Goal: Task Accomplishment & Management: Complete application form

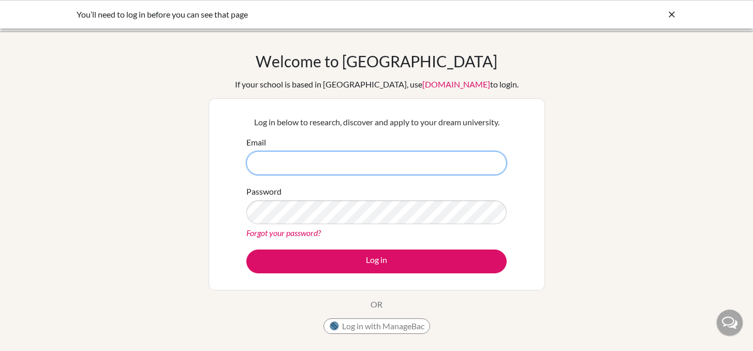
type input "[PERSON_NAME][EMAIL_ADDRESS][PERSON_NAME][DOMAIN_NAME]"
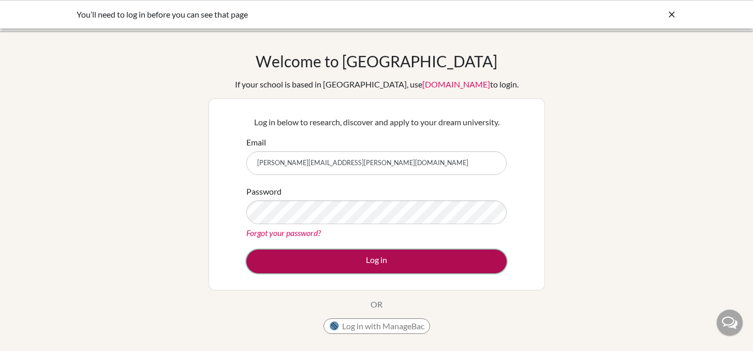
click at [342, 257] on button "Log in" at bounding box center [376, 262] width 260 height 24
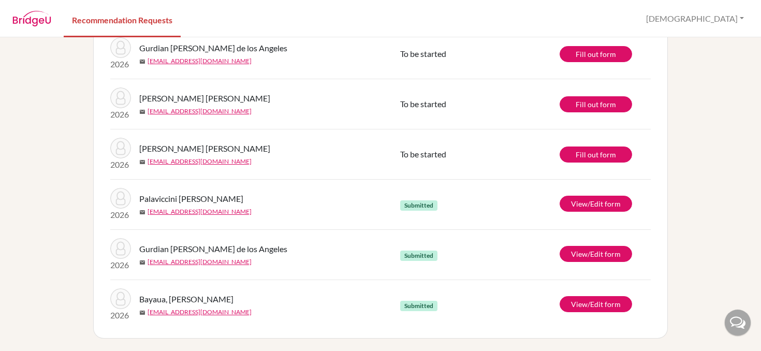
scroll to position [44, 0]
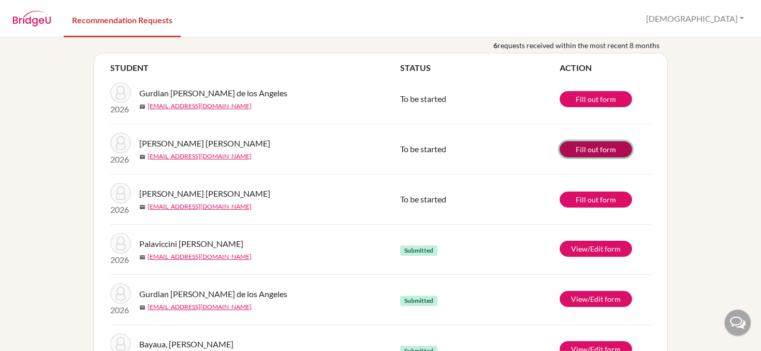
click at [573, 157] on link "Fill out form" at bounding box center [596, 149] width 72 height 16
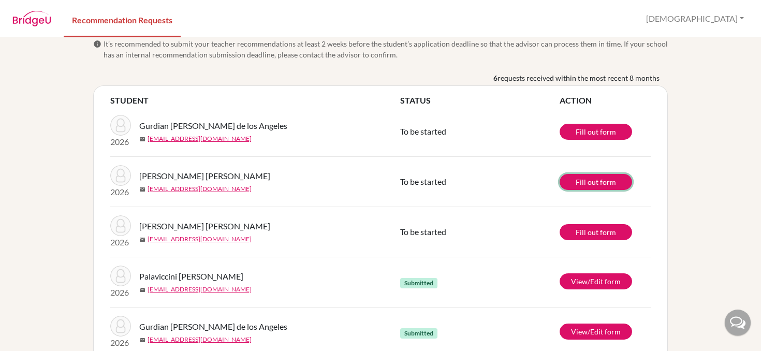
scroll to position [0, 0]
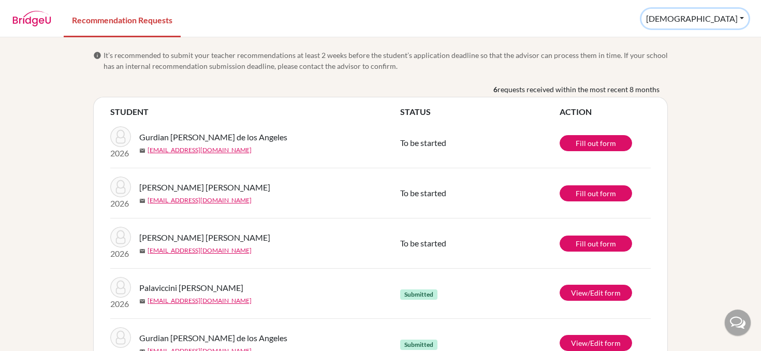
click at [718, 19] on button "[DEMOGRAPHIC_DATA]" at bounding box center [695, 19] width 107 height 20
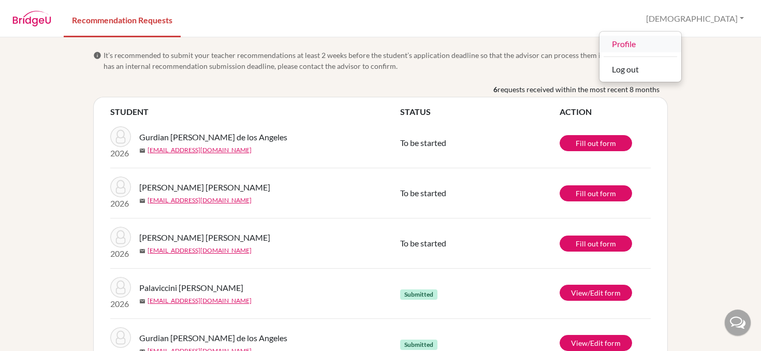
click at [681, 43] on link "Profile" at bounding box center [641, 44] width 82 height 17
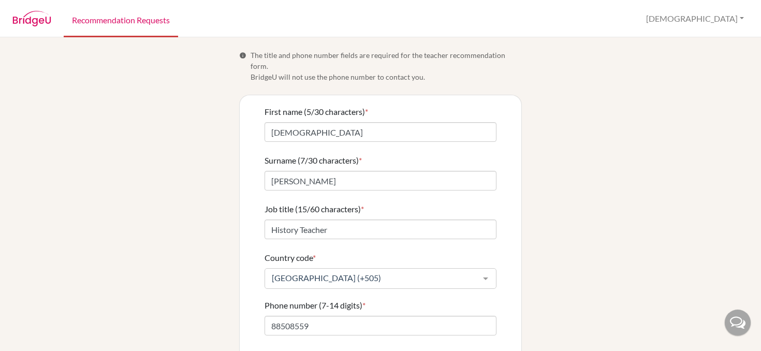
click at [98, 23] on link "Recommendation Requests" at bounding box center [121, 20] width 114 height 36
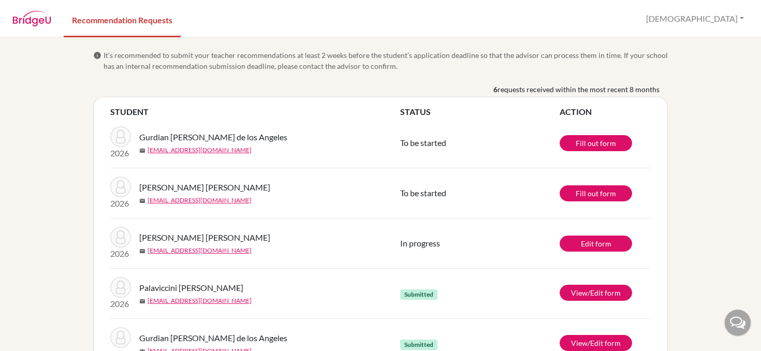
click at [31, 14] on img at bounding box center [31, 19] width 39 height 16
click at [36, 19] on img at bounding box center [31, 19] width 39 height 16
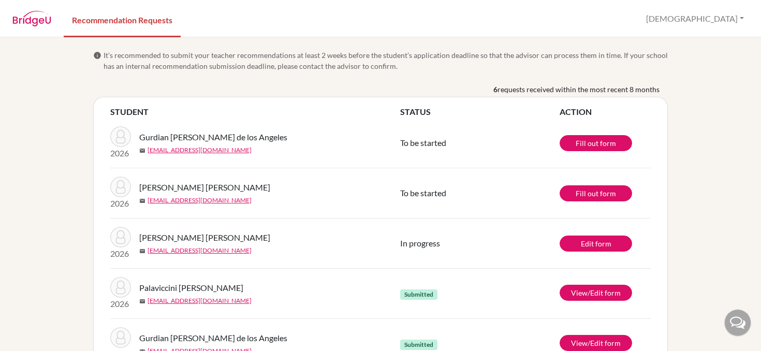
click at [36, 19] on img at bounding box center [31, 19] width 39 height 16
